Goal: Entertainment & Leisure: Browse casually

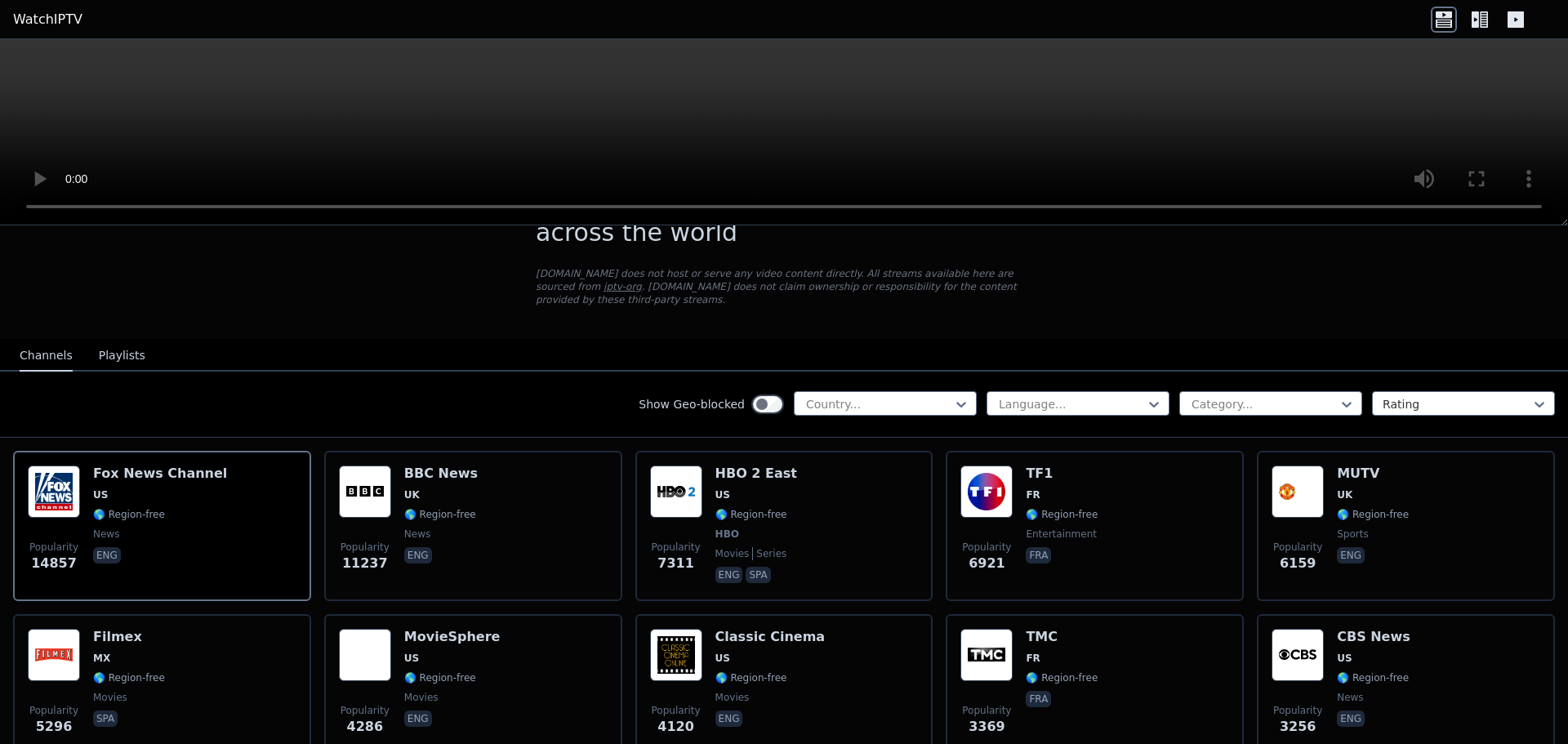
scroll to position [163, 0]
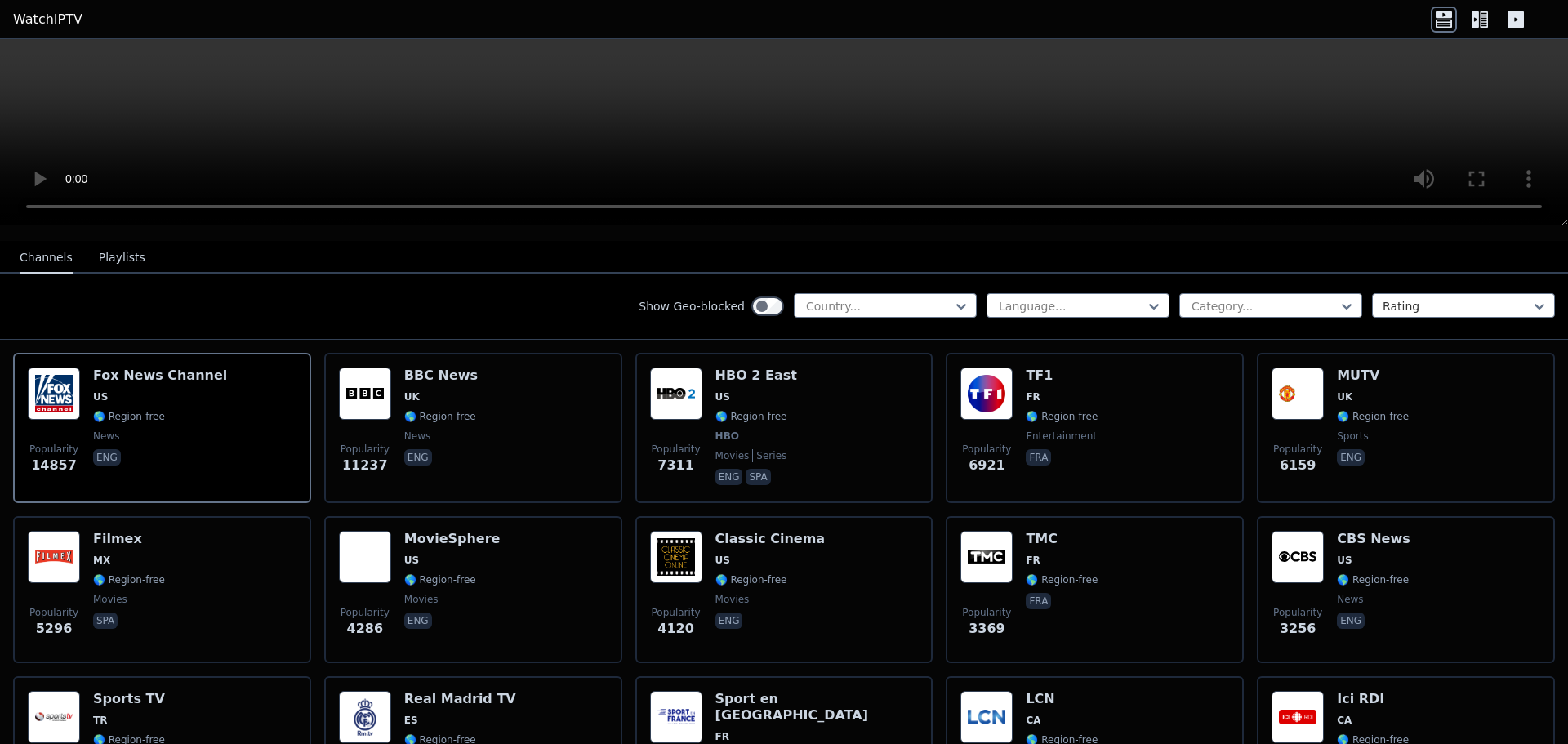
drag, startPoint x: 732, startPoint y: 372, endPoint x: 1185, endPoint y: 65, distance: 547.2
click at [1171, 33] on header "WatchIPTV" at bounding box center [784, 19] width 1568 height 39
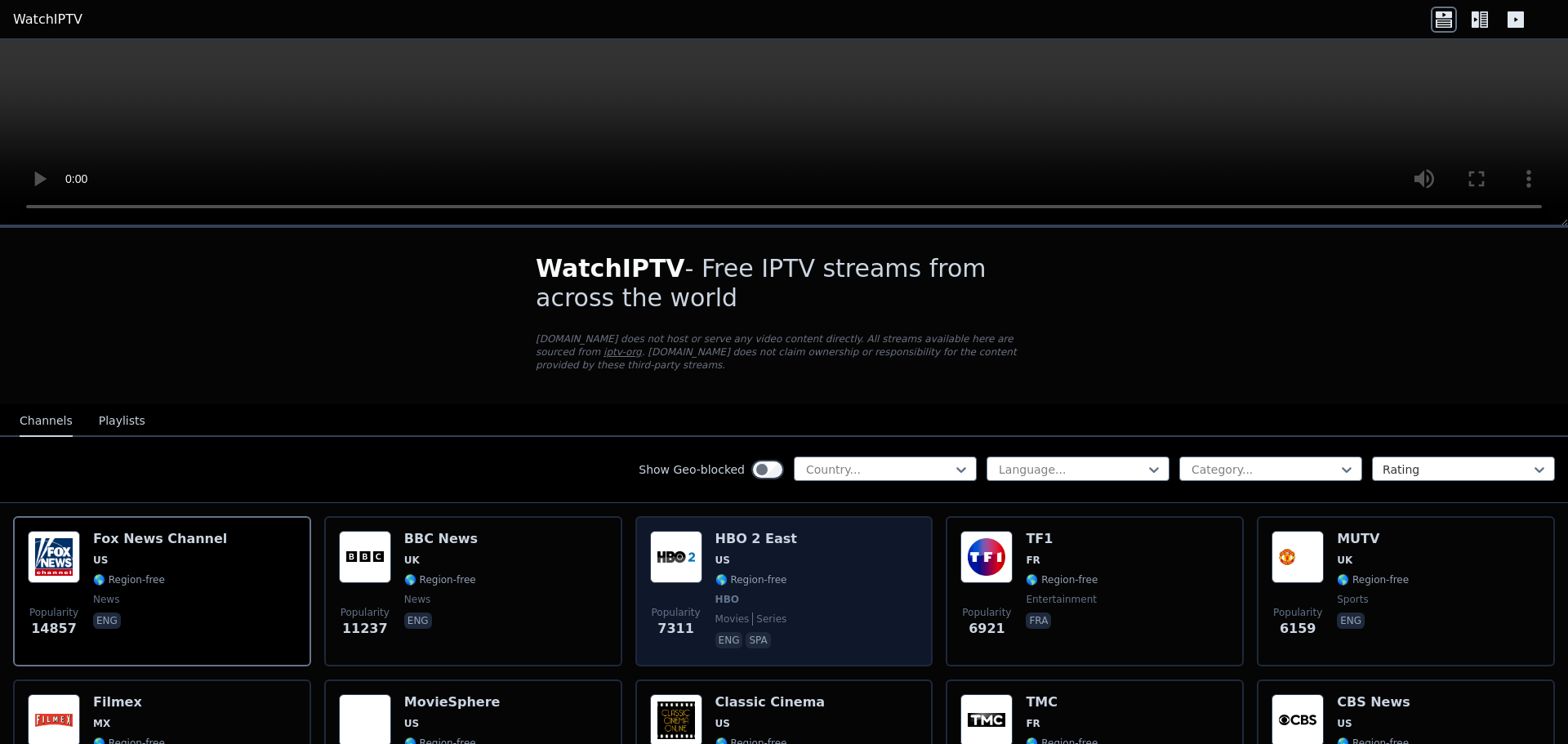
click at [789, 583] on div "Popularity 7311 HBO 2 East US 🌎 Region-free HBO movies series eng spa" at bounding box center [784, 591] width 269 height 121
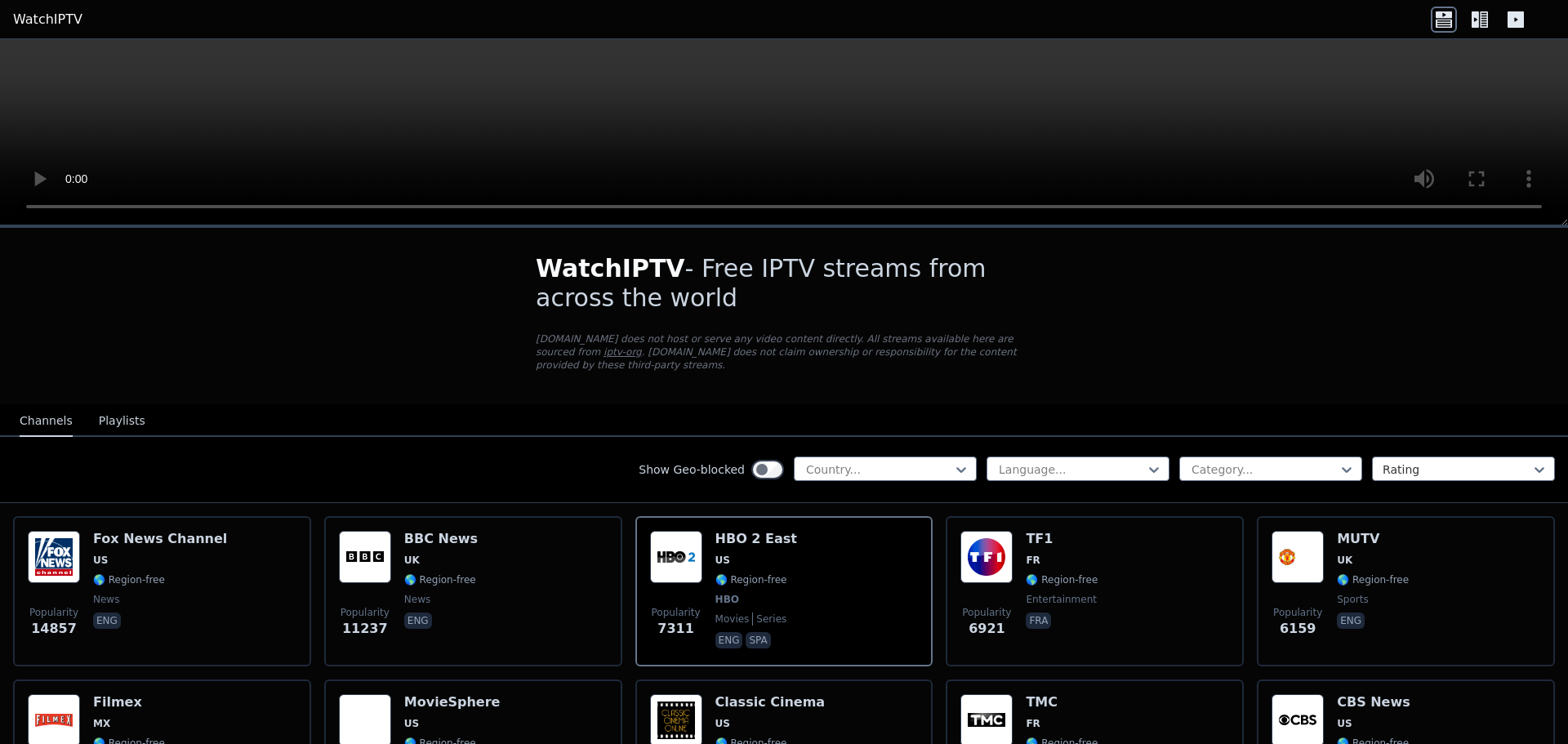
click at [115, 405] on button "Playlists" at bounding box center [122, 420] width 47 height 31
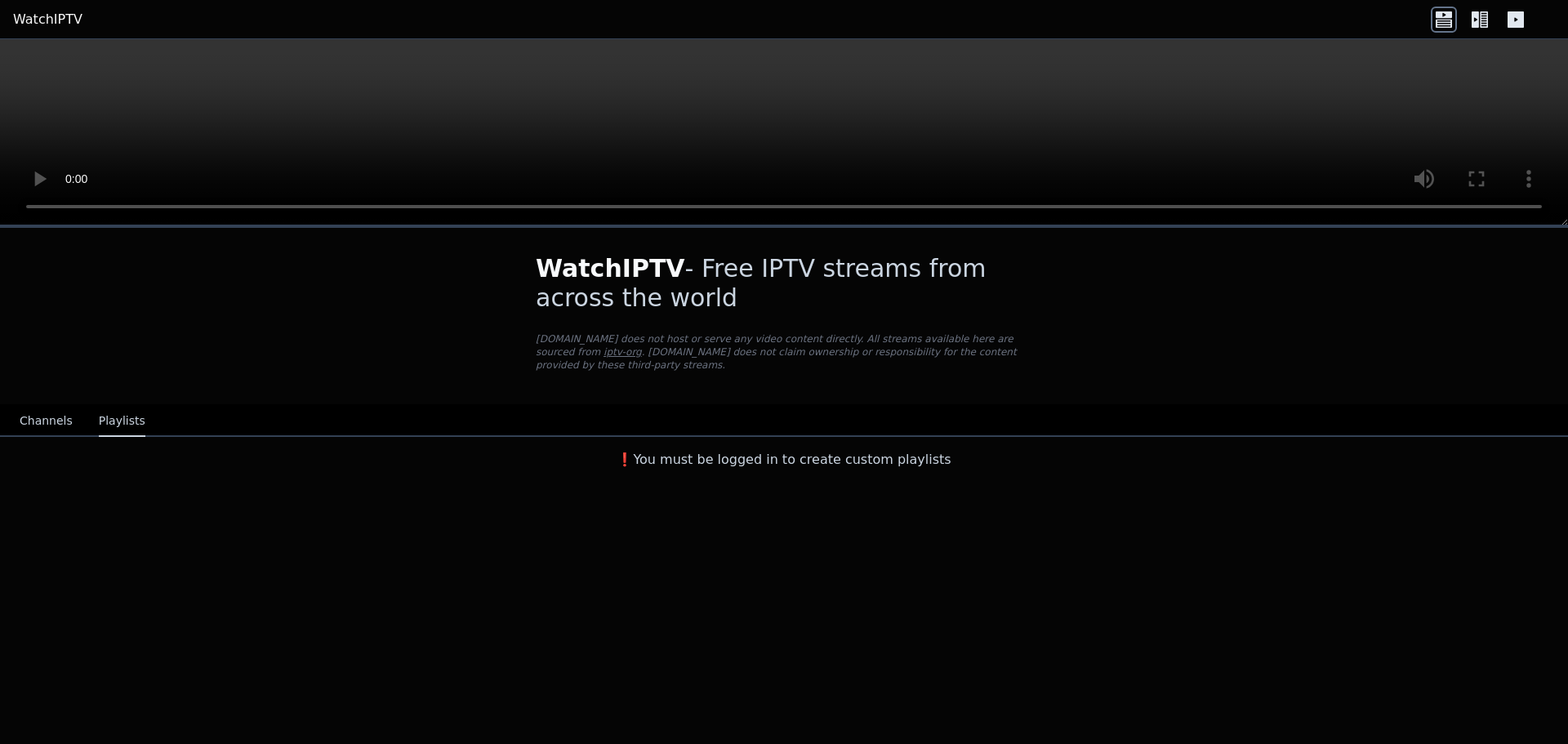
click at [41, 405] on button "Channels" at bounding box center [46, 420] width 53 height 31
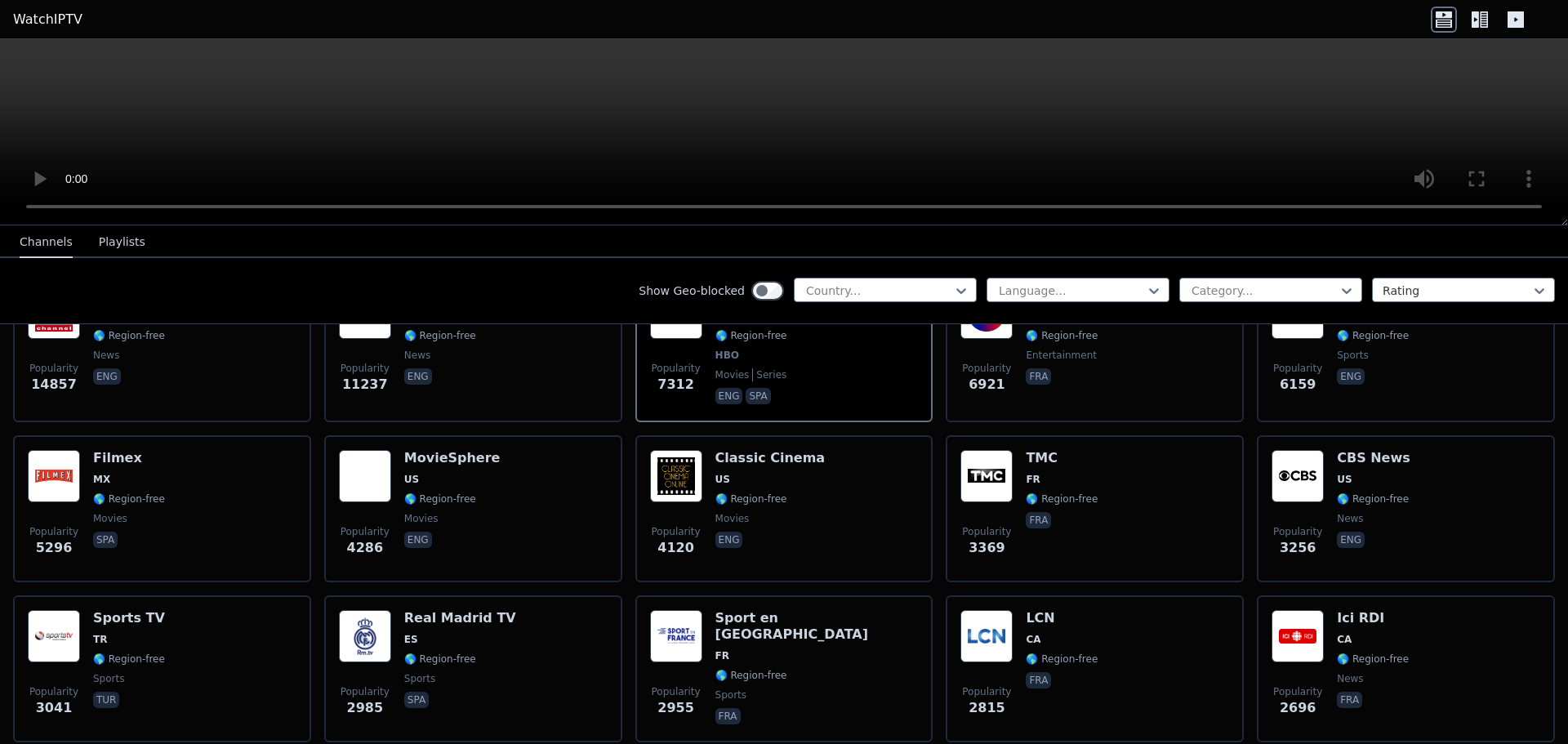
scroll to position [245, 0]
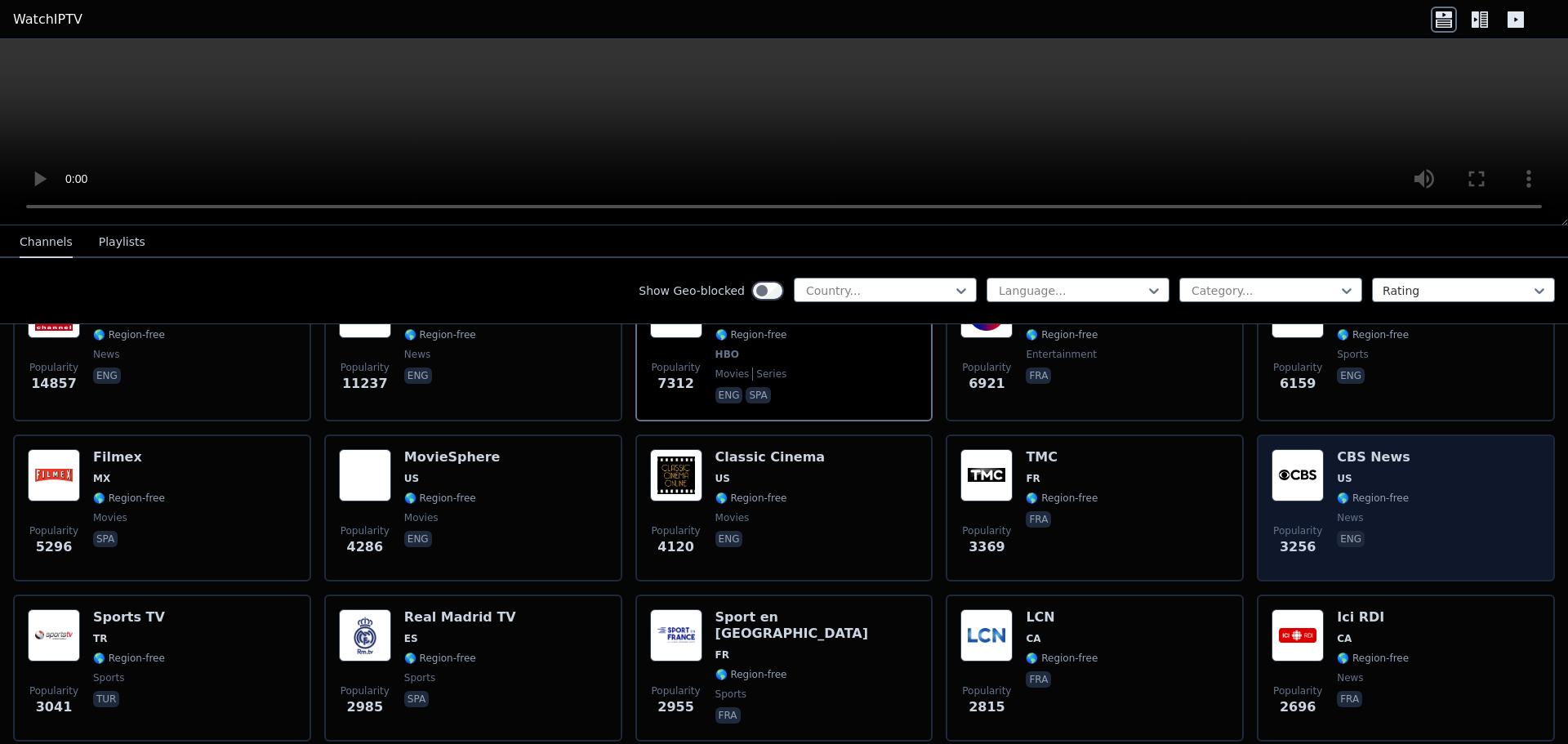
click at [1390, 492] on span "🌎 Region-free" at bounding box center [1372, 498] width 72 height 13
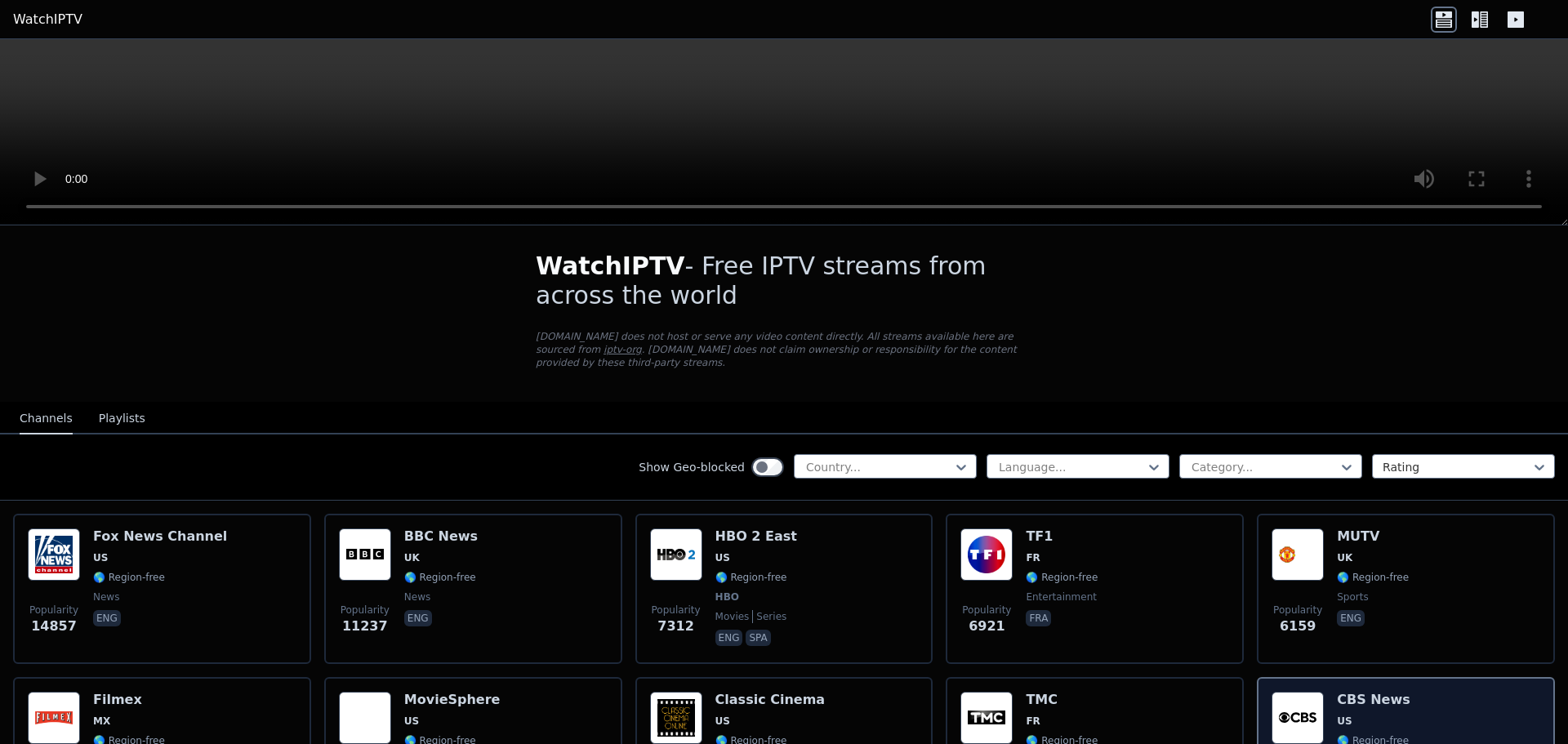
scroll to position [0, 0]
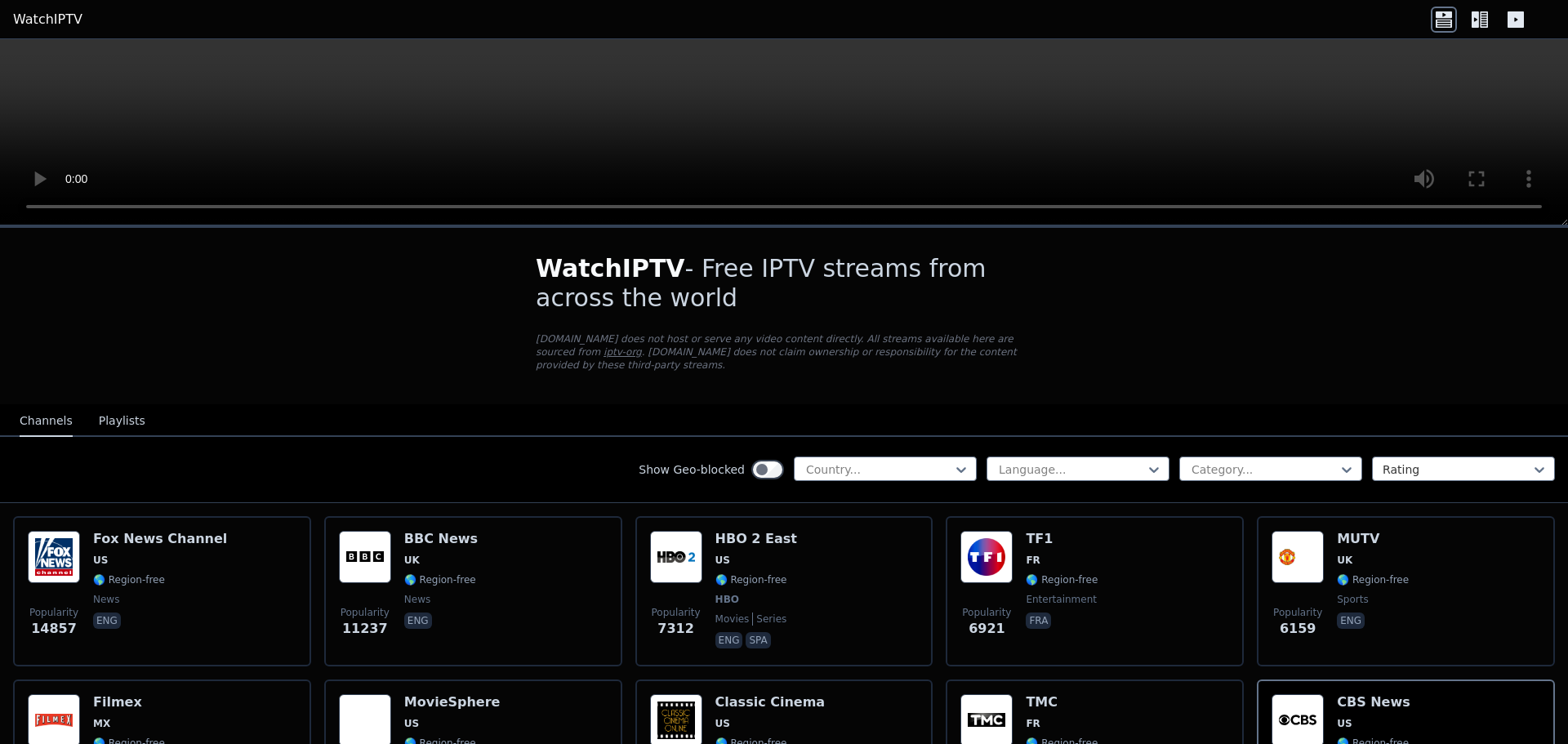
click at [111, 409] on button "Playlists" at bounding box center [122, 420] width 47 height 31
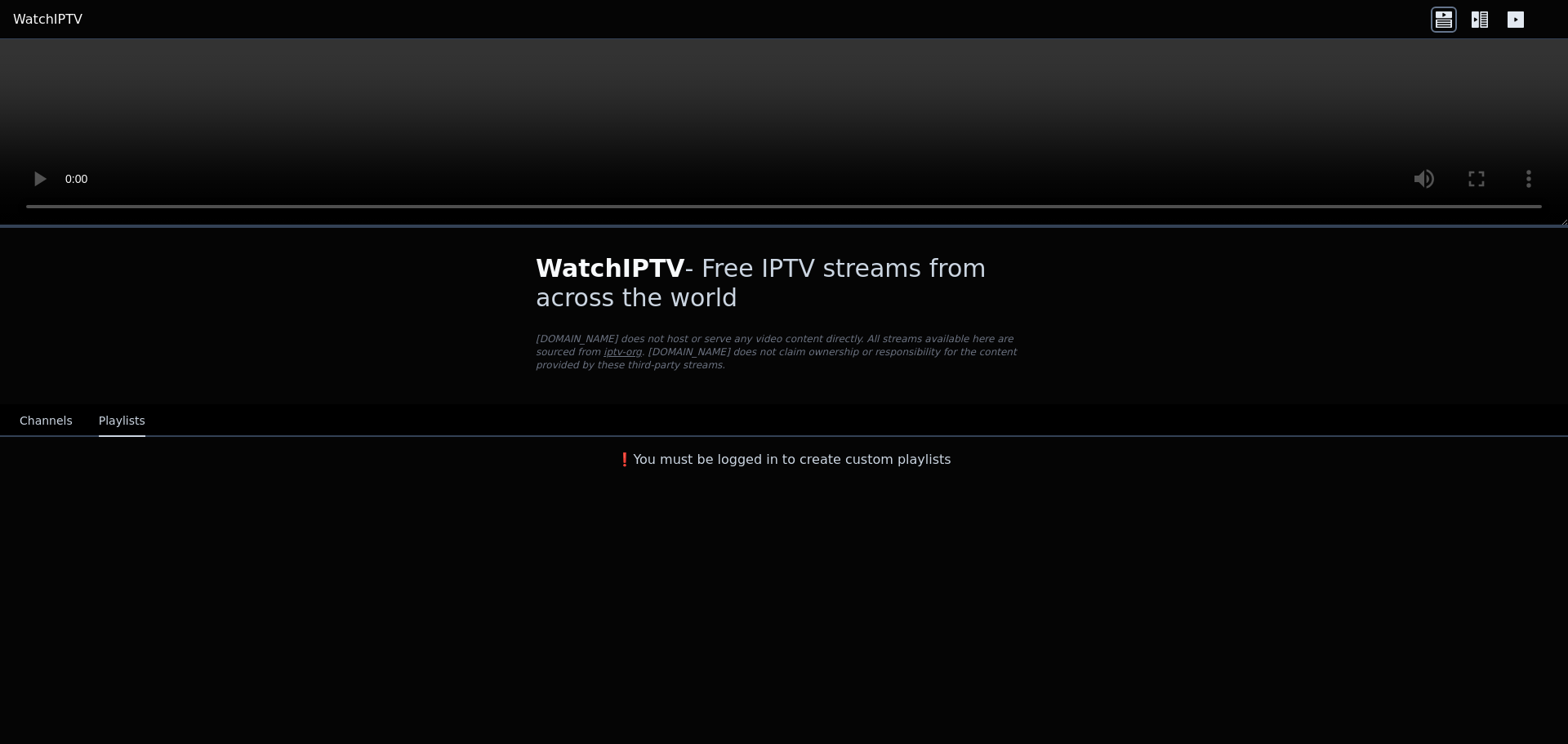
click at [41, 405] on button "Channels" at bounding box center [46, 420] width 53 height 31
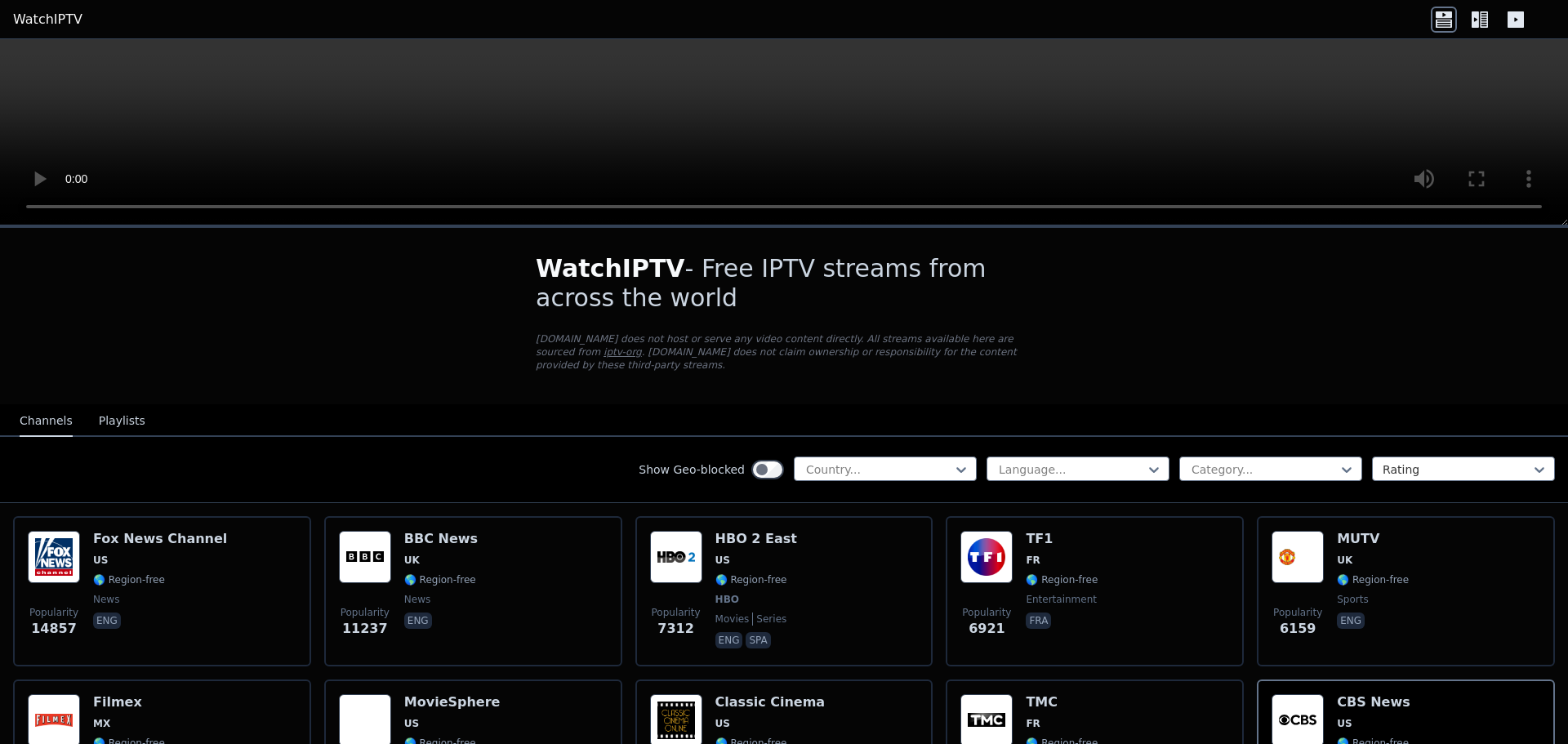
click at [956, 467] on icon at bounding box center [961, 470] width 10 height 5
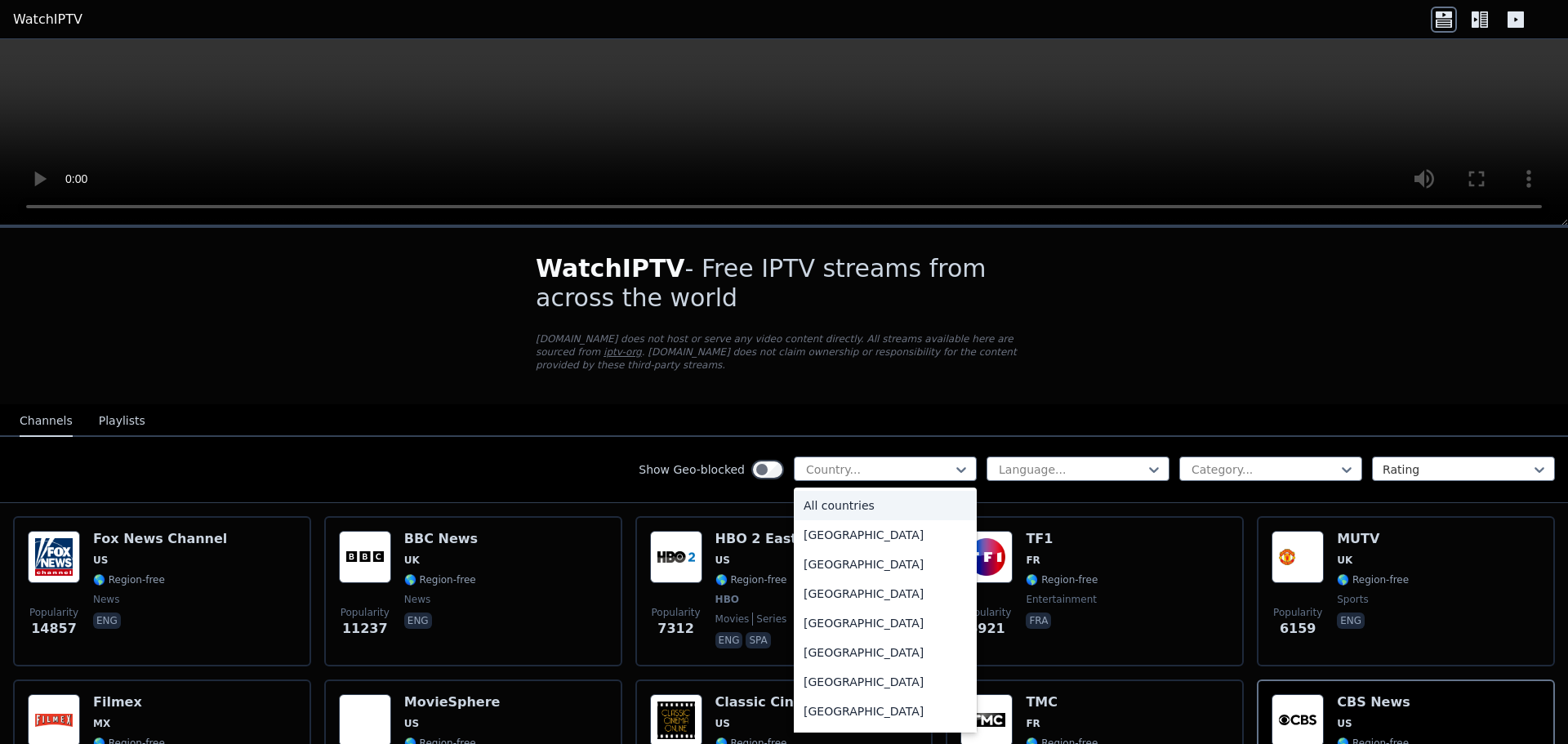
click at [983, 384] on div "WatchIPTV - Free IPTV streams from across the world [DOMAIN_NAME] does not host…" at bounding box center [784, 316] width 549 height 176
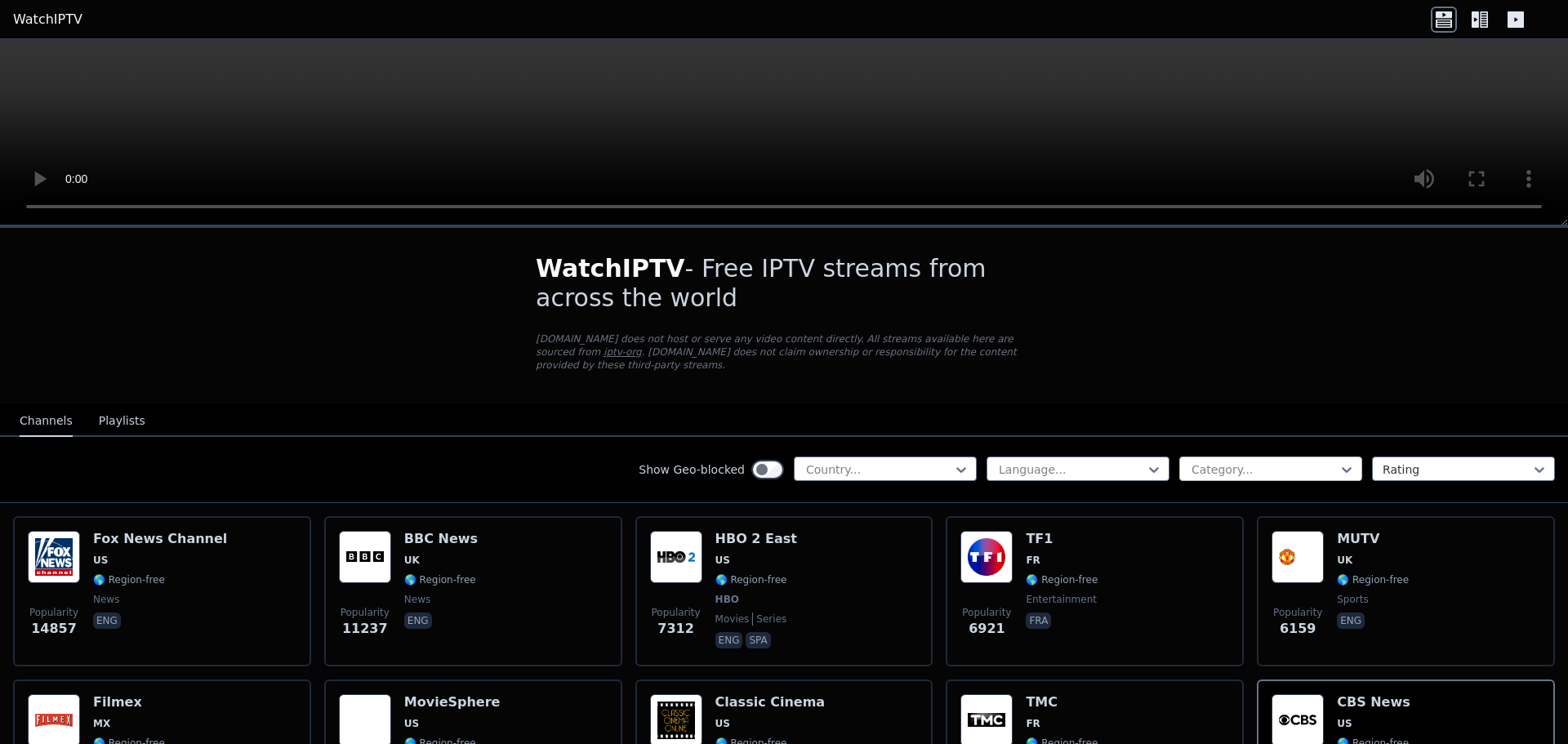
click at [1326, 461] on div at bounding box center [1264, 469] width 149 height 17
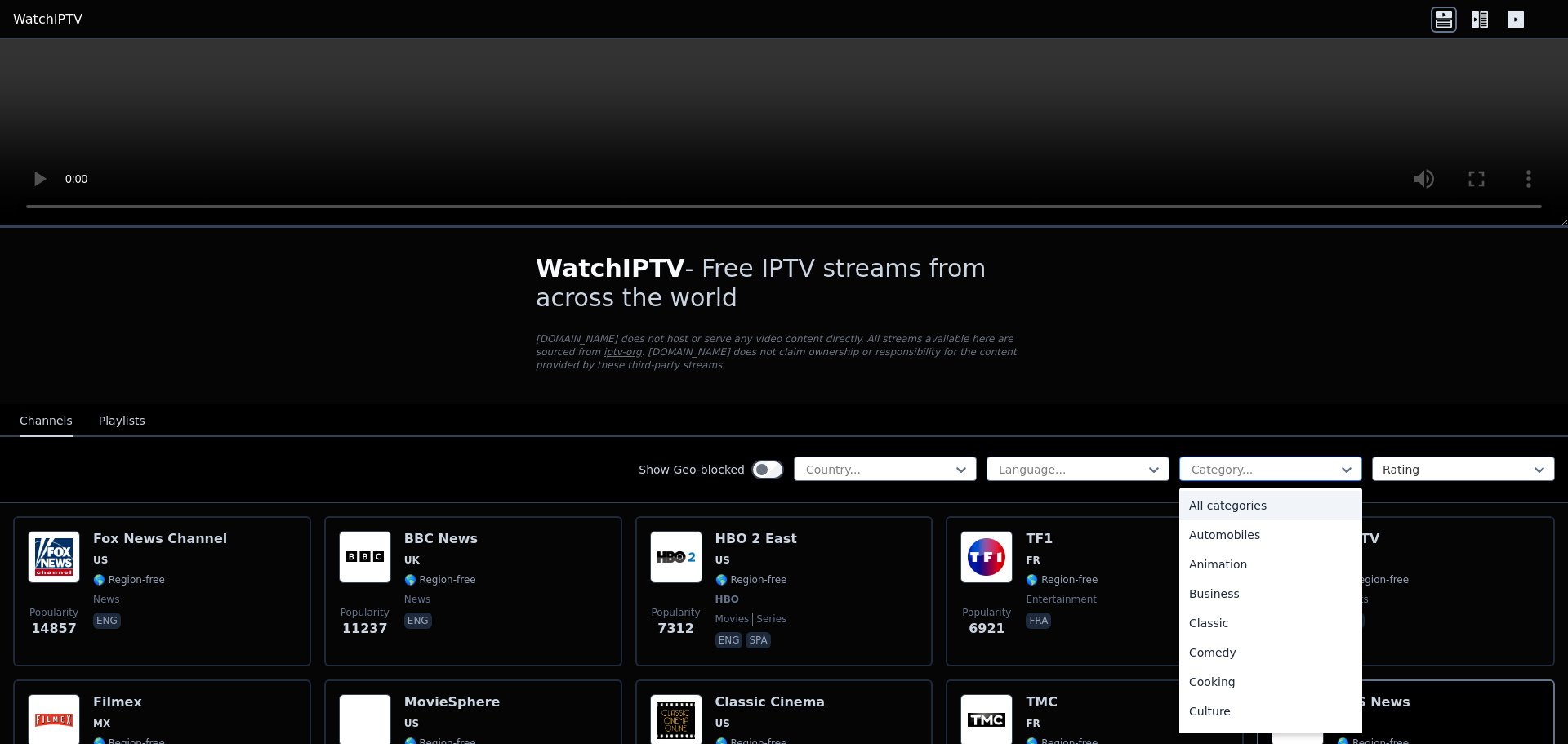
click at [1326, 461] on div at bounding box center [1264, 469] width 149 height 17
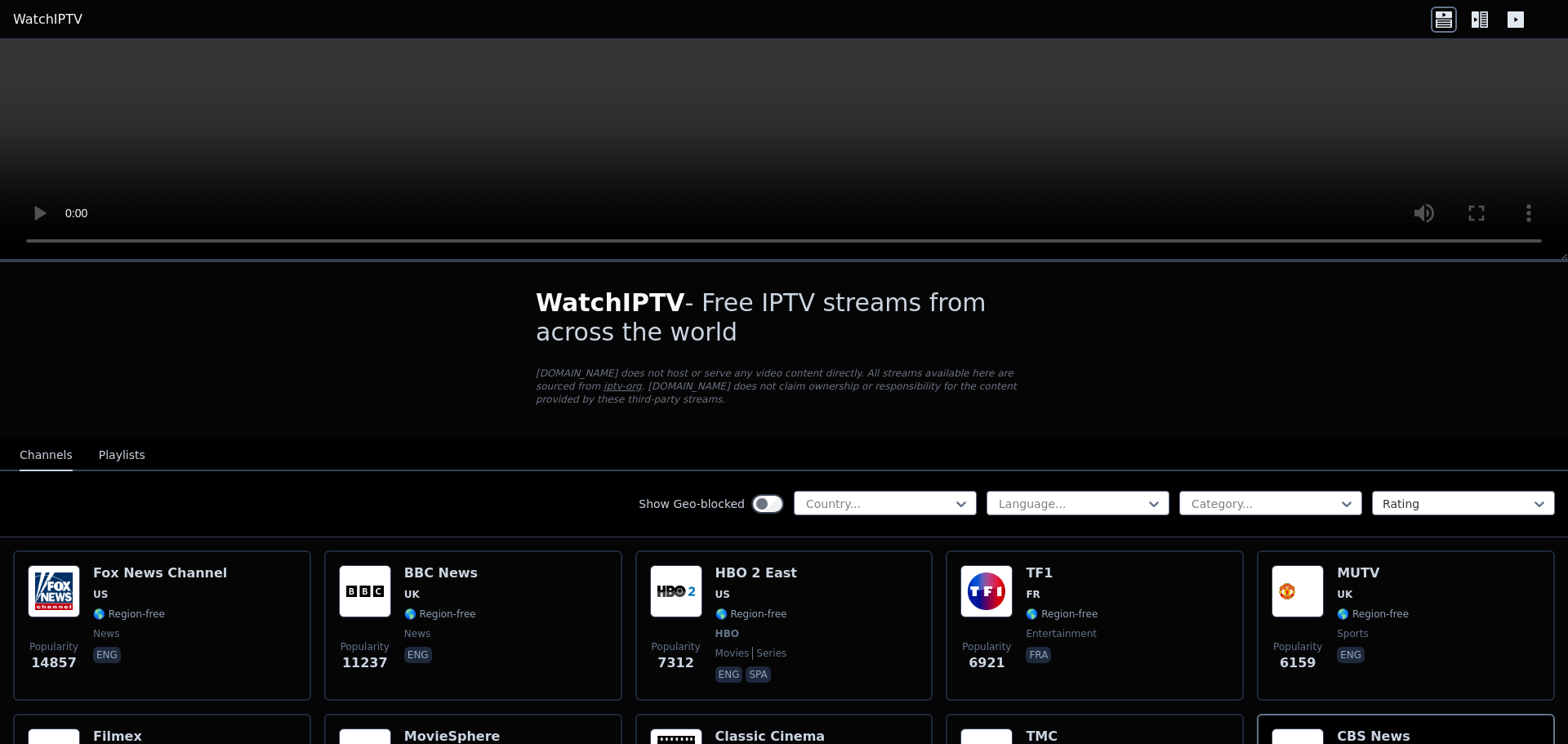
click at [1486, 16] on icon at bounding box center [1480, 19] width 26 height 26
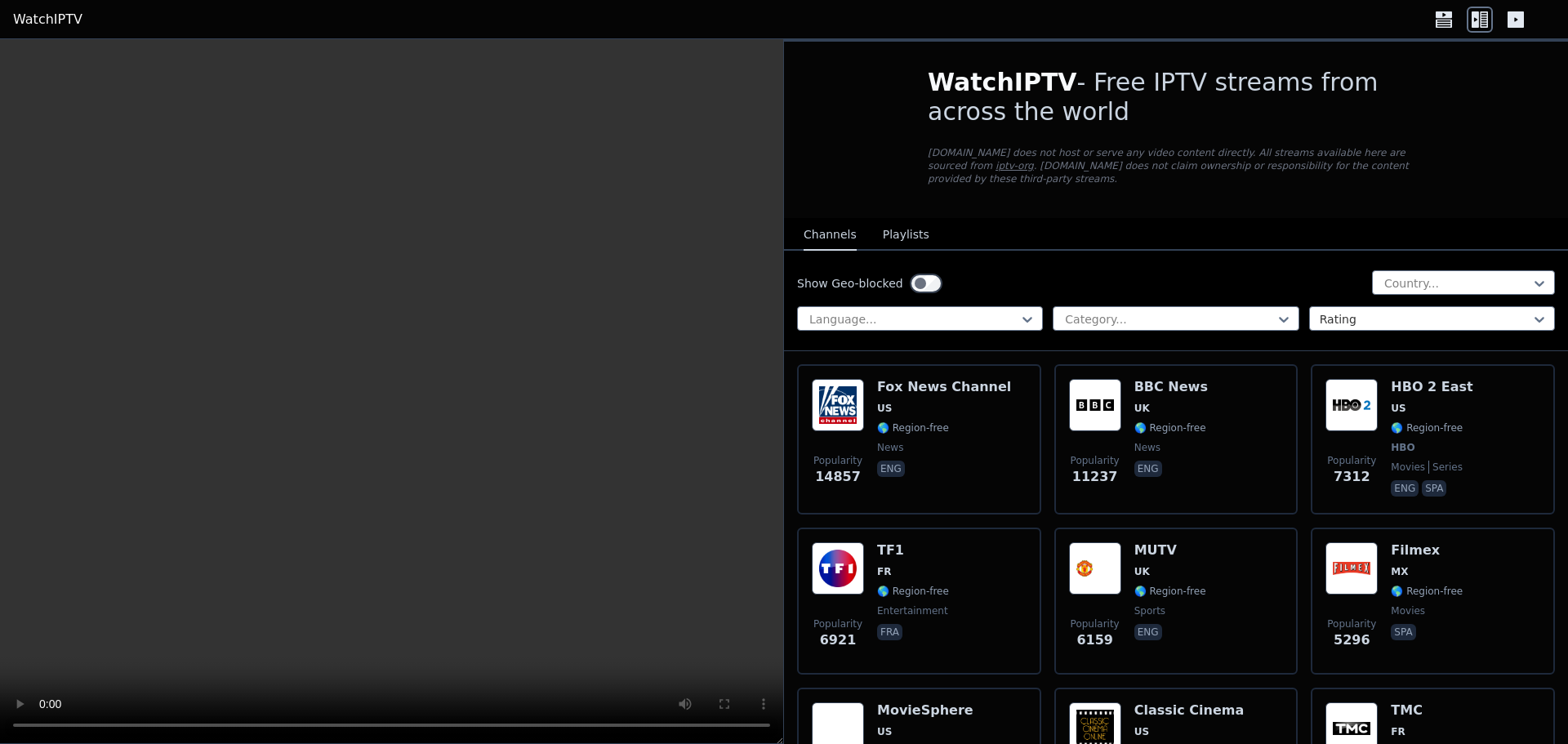
click at [1523, 21] on icon at bounding box center [1515, 19] width 17 height 17
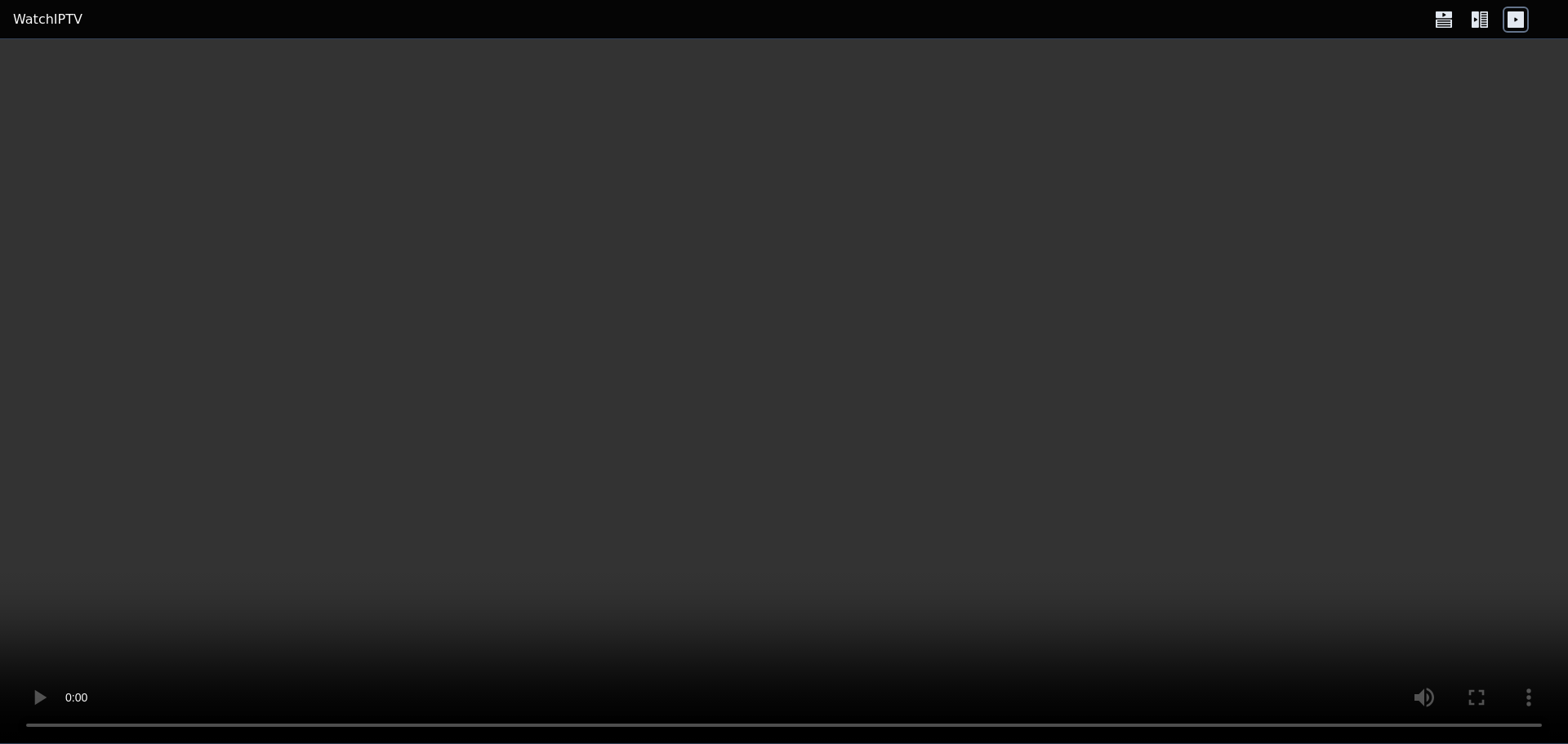
click at [1476, 19] on icon at bounding box center [1480, 19] width 26 height 26
